Goal: Task Accomplishment & Management: Manage account settings

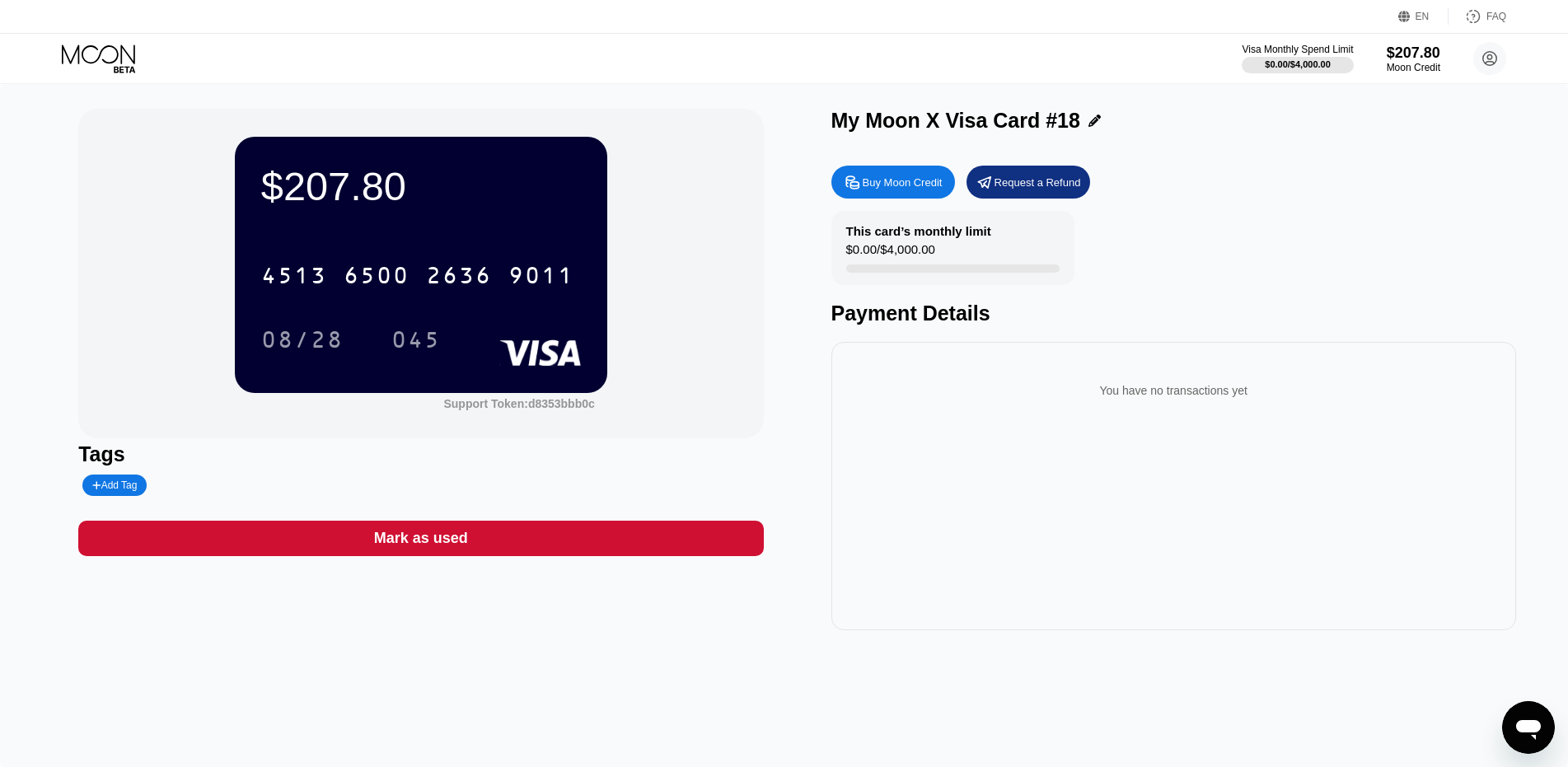
click at [103, 49] on icon at bounding box center [100, 58] width 76 height 29
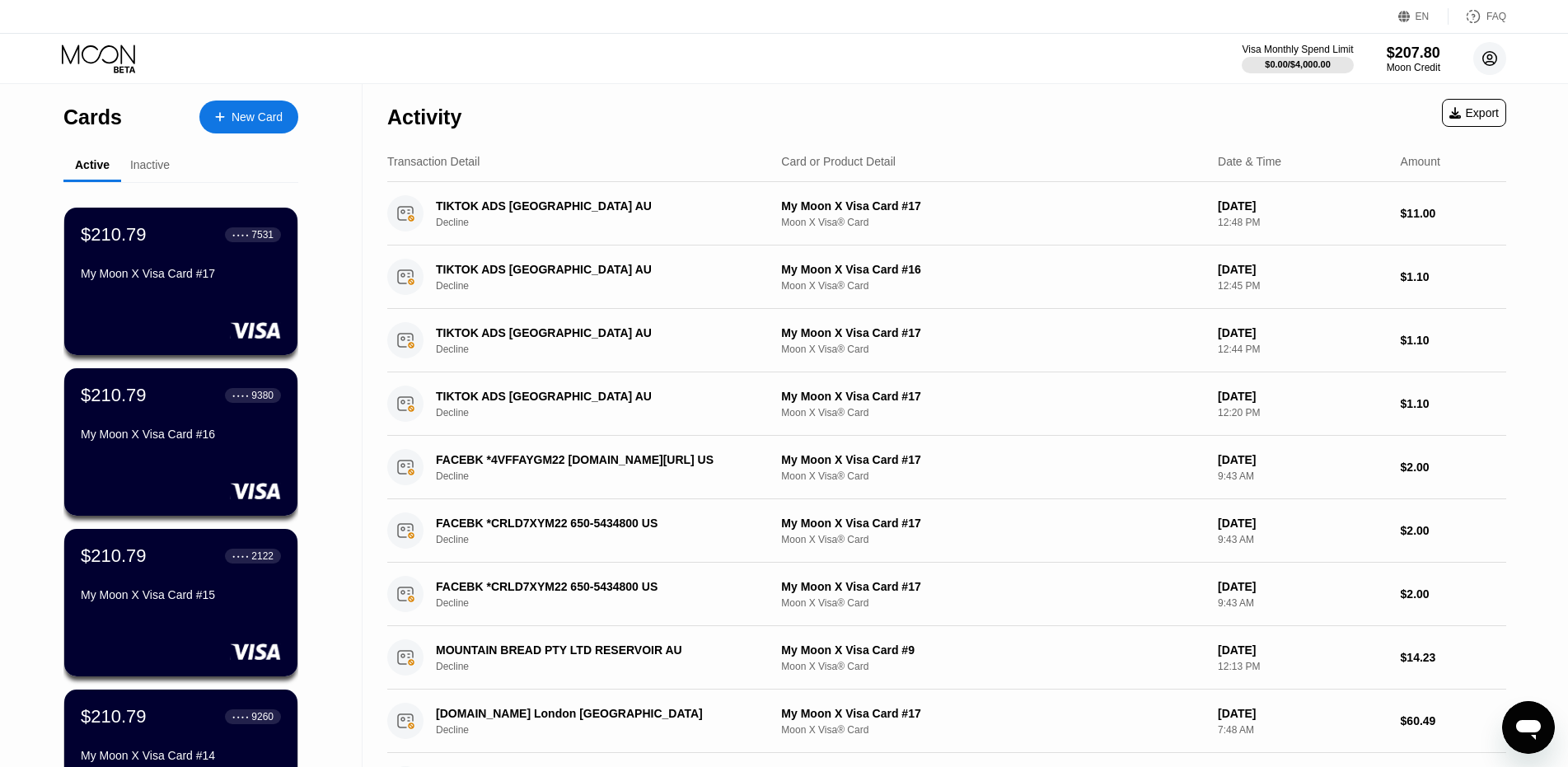
drag, startPoint x: 1495, startPoint y: 54, endPoint x: 1497, endPoint y: 64, distance: 10.2
click at [1494, 54] on icon at bounding box center [1490, 58] width 14 height 14
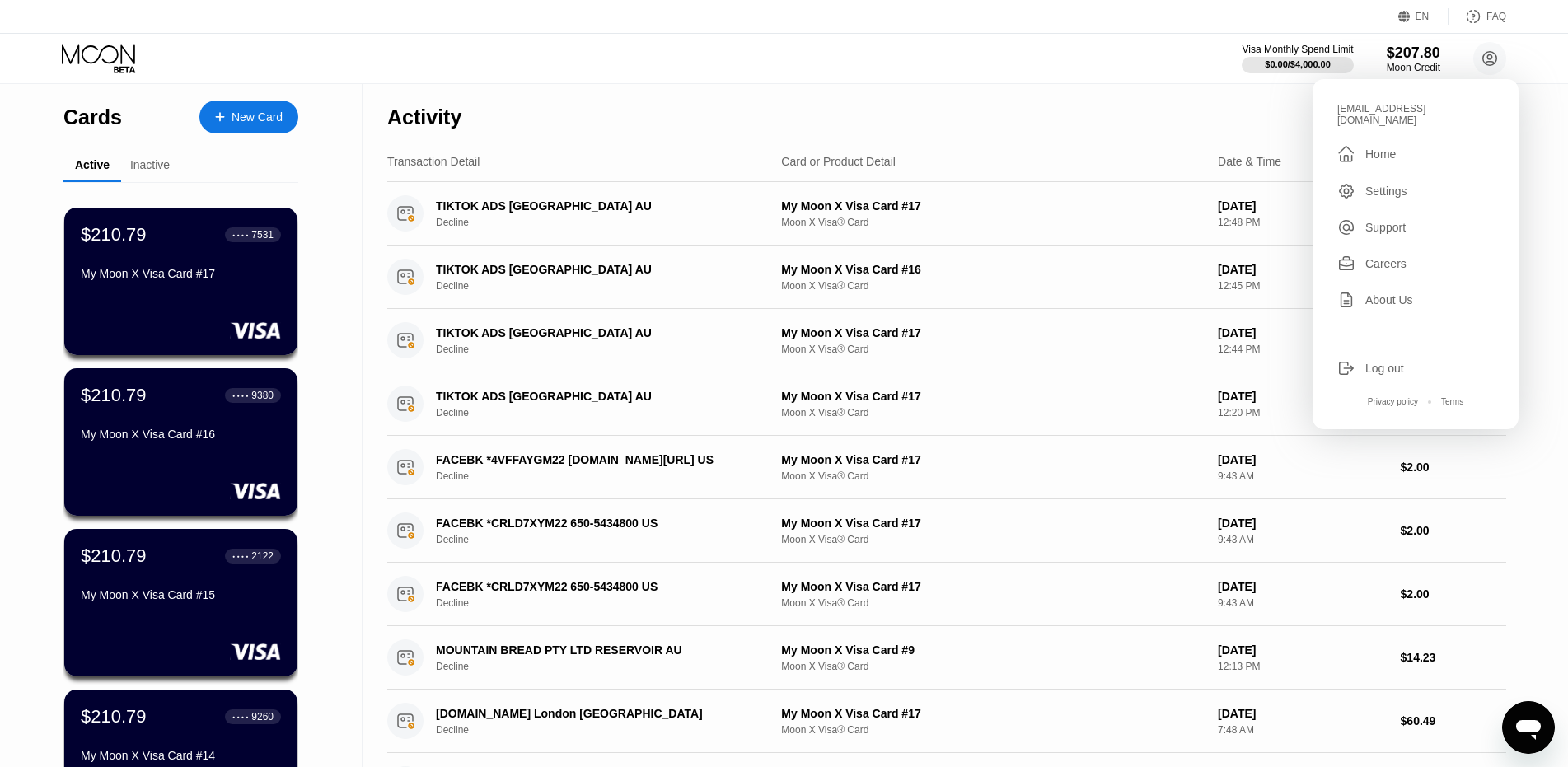
click at [1410, 114] on div "[EMAIL_ADDRESS][DOMAIN_NAME]" at bounding box center [1415, 114] width 157 height 23
click at [1428, 112] on div "[EMAIL_ADDRESS][DOMAIN_NAME]" at bounding box center [1415, 114] width 157 height 23
copy div "[EMAIL_ADDRESS][DOMAIN_NAME] "
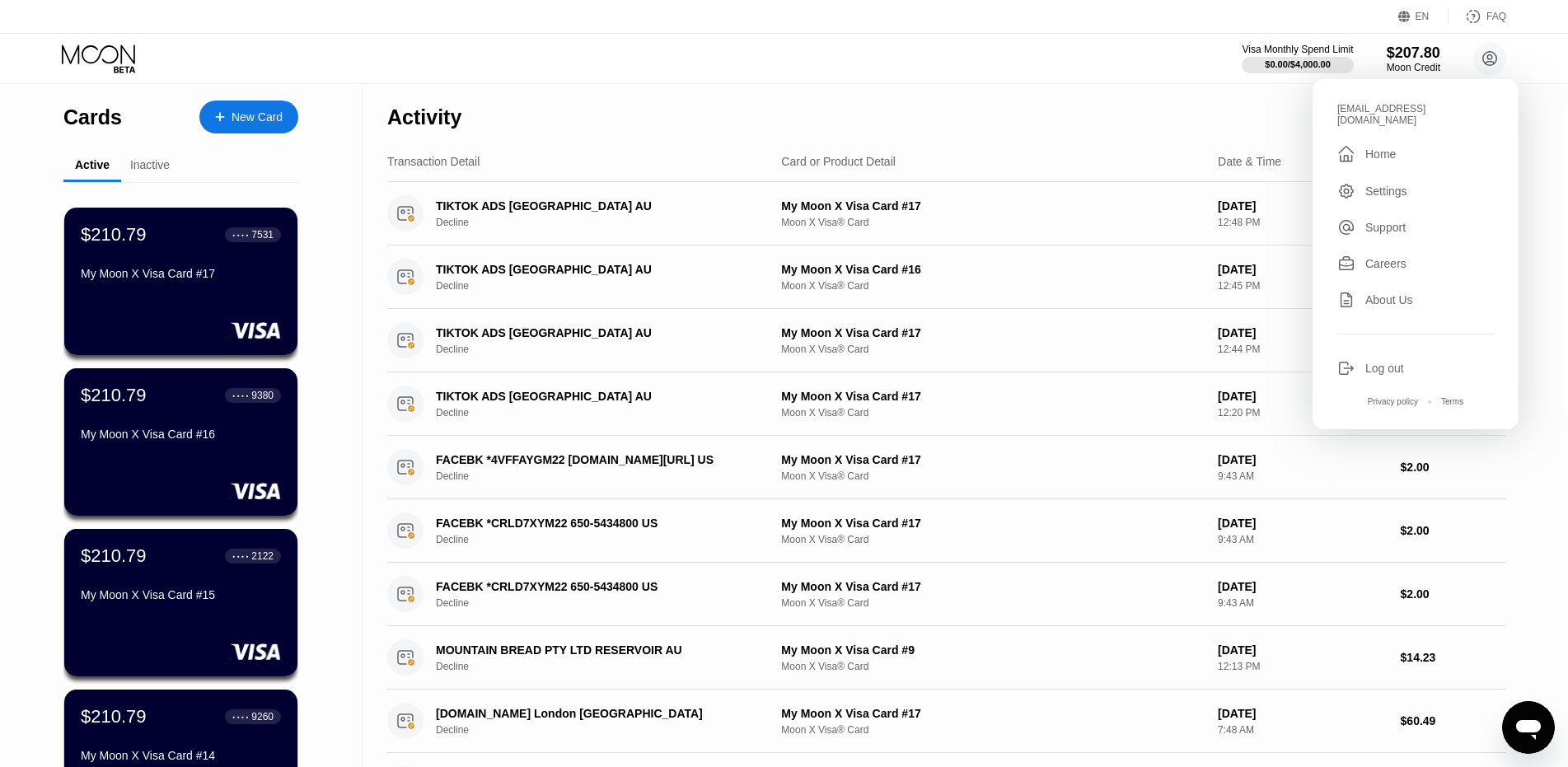
click at [1403, 185] on div "Settings" at bounding box center [1387, 192] width 42 height 14
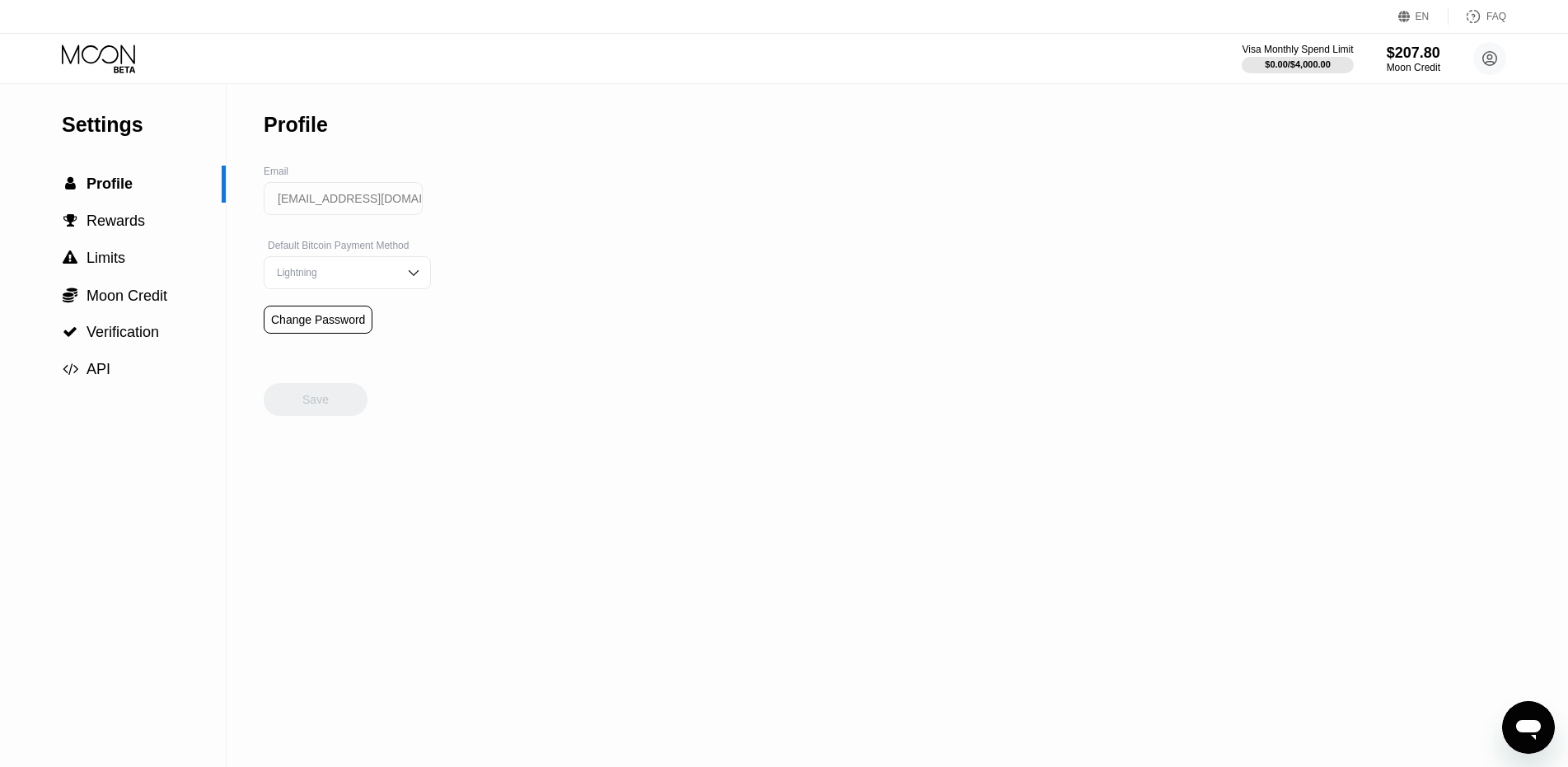
click at [367, 278] on div "Lightning" at bounding box center [335, 273] width 125 height 12
click at [124, 47] on icon at bounding box center [98, 53] width 74 height 19
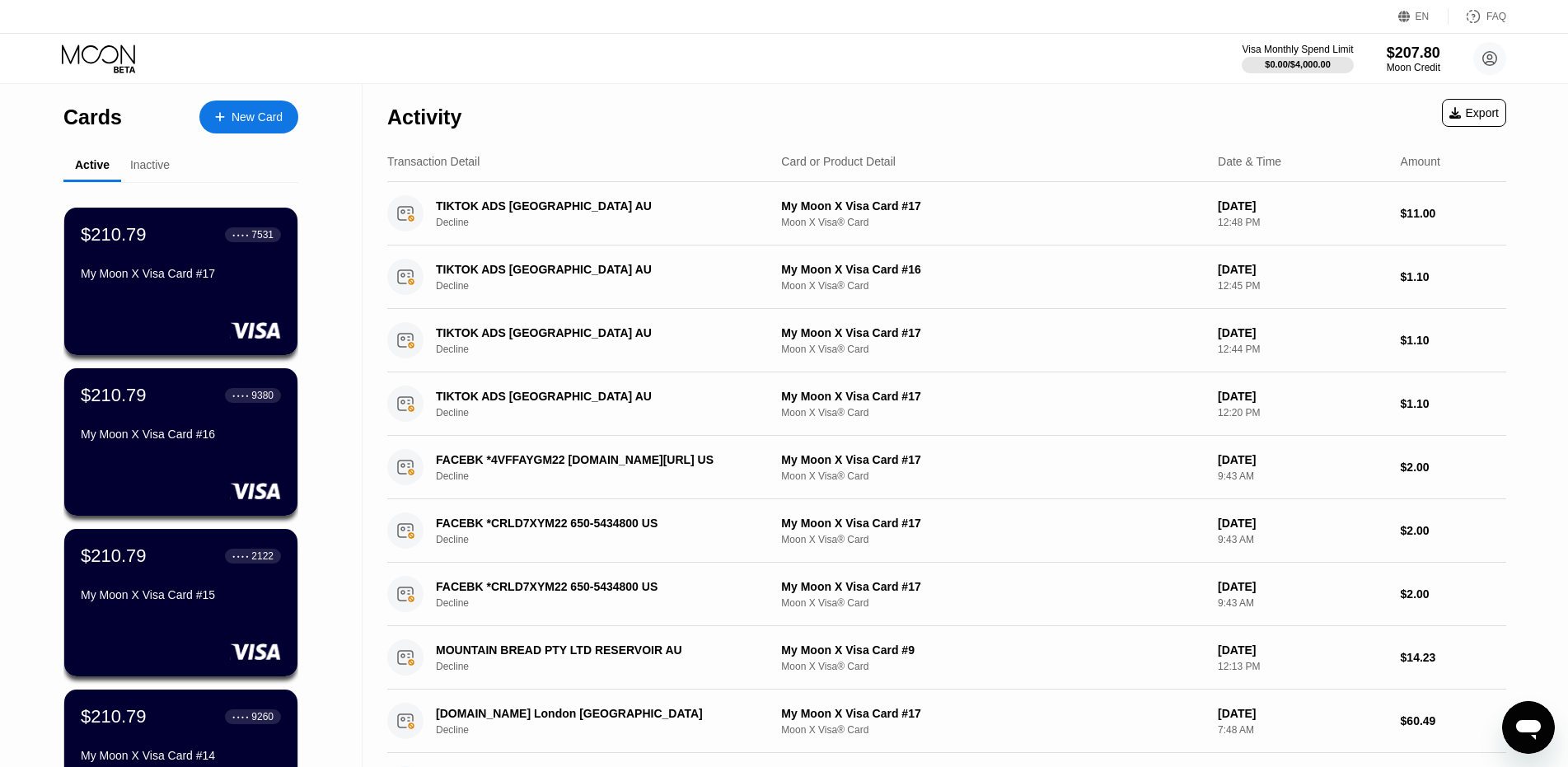
click at [631, 121] on div "Activity Export" at bounding box center [947, 113] width 1119 height 58
